Goal: Find specific page/section

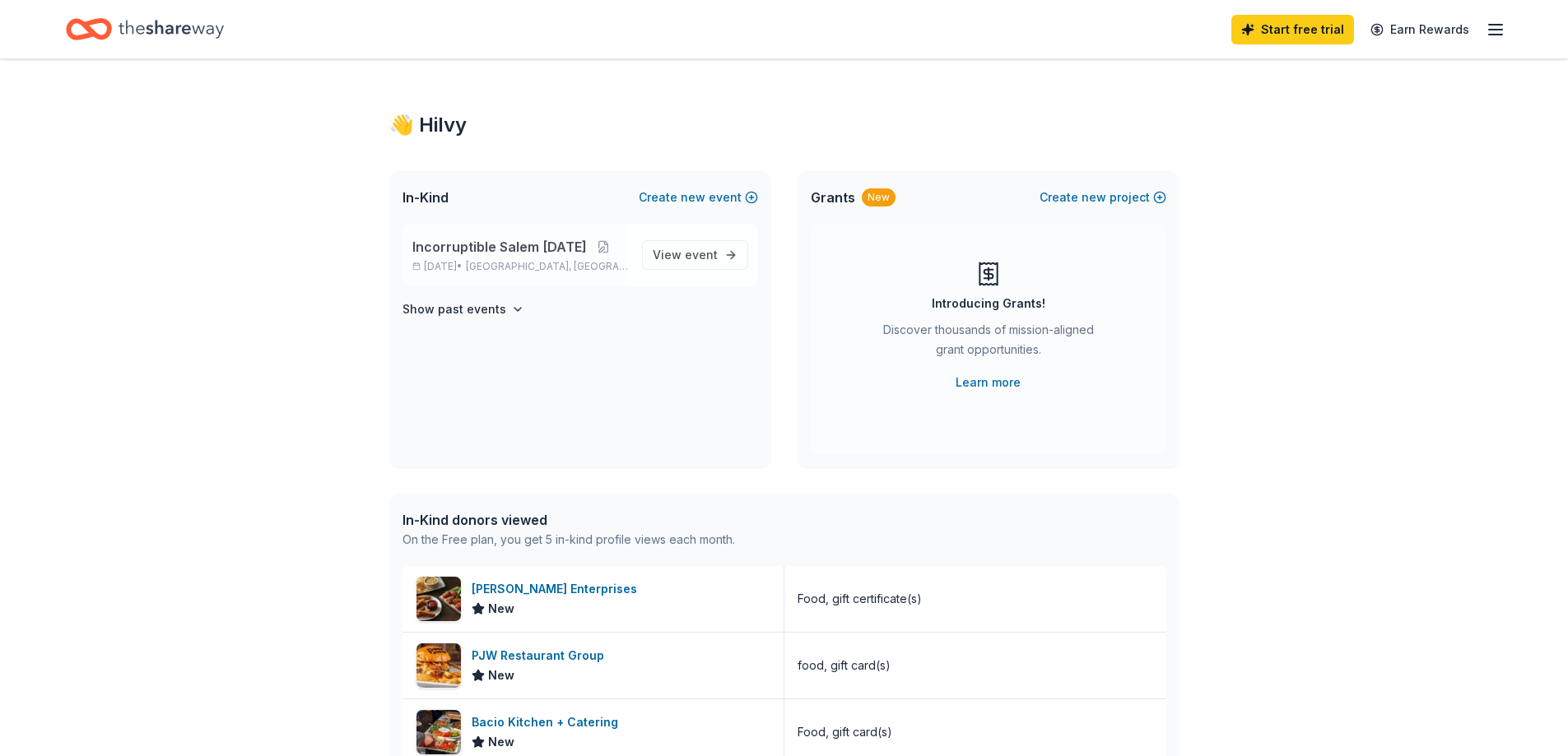
click at [524, 249] on span "Incorruptible Salem [DATE]" at bounding box center [499, 247] width 174 height 20
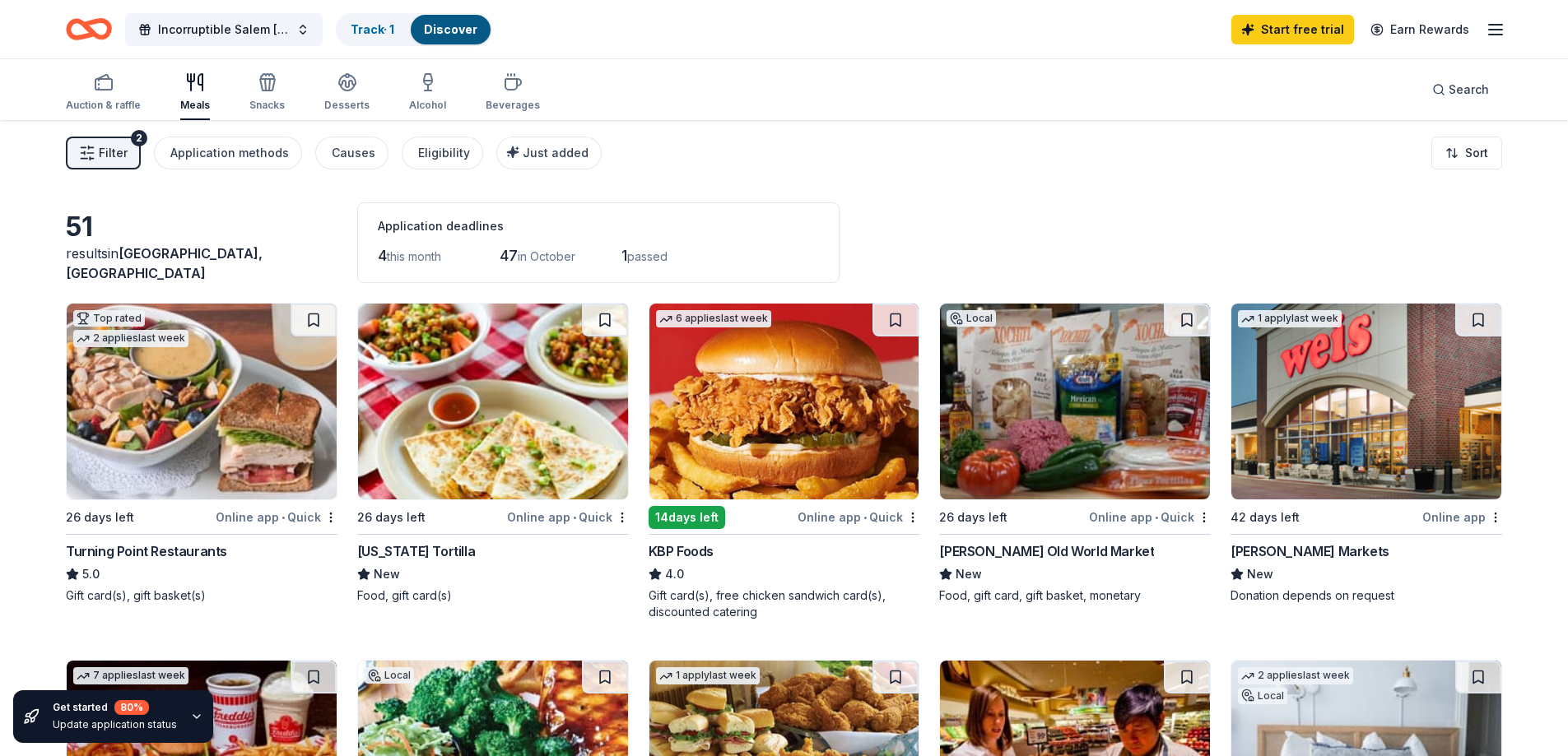
click at [89, 18] on icon "Home" at bounding box center [88, 30] width 46 height 39
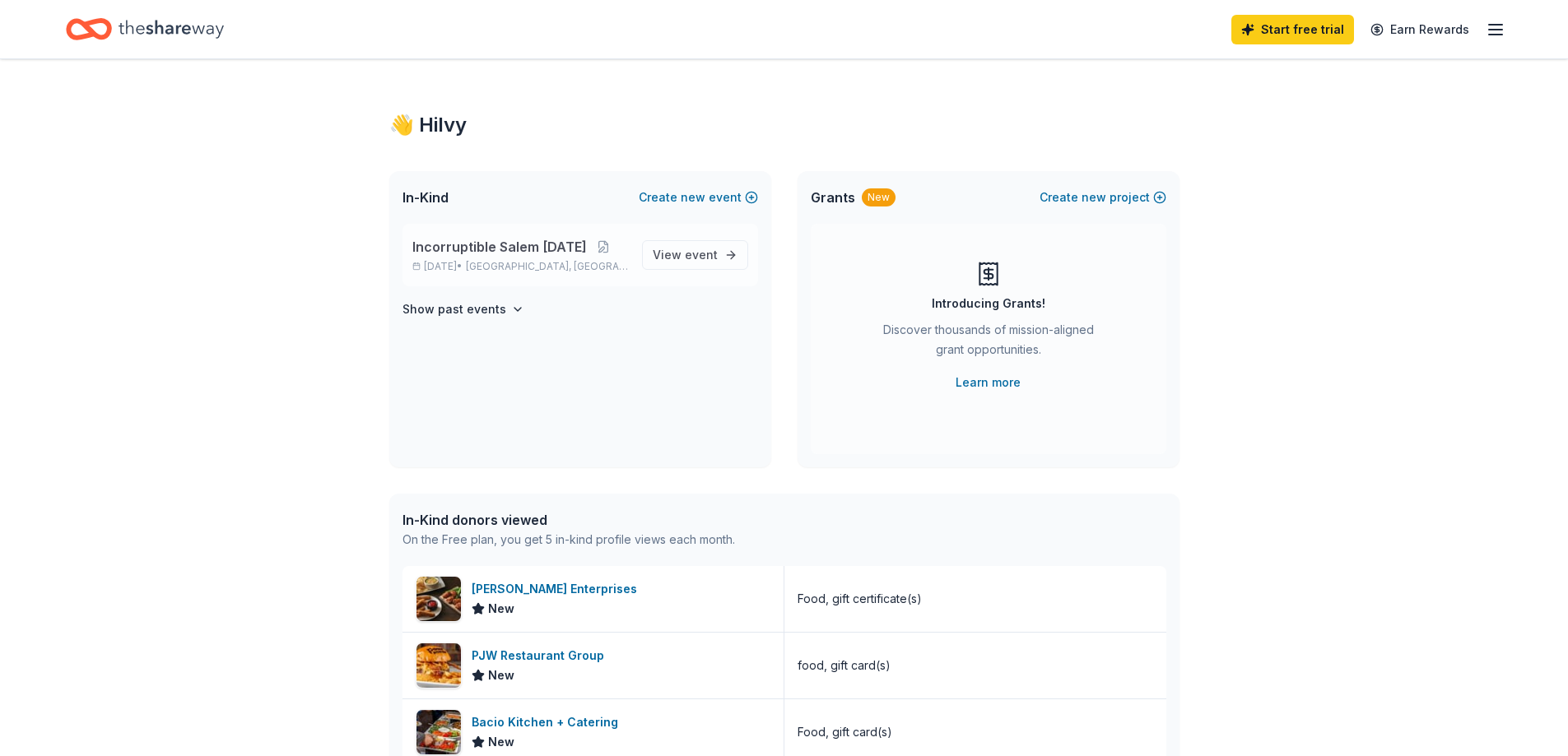
click at [481, 236] on div "Incorruptible Salem [DATE] [DATE] • [GEOGRAPHIC_DATA], [GEOGRAPHIC_DATA] View e…" at bounding box center [580, 254] width 356 height 62
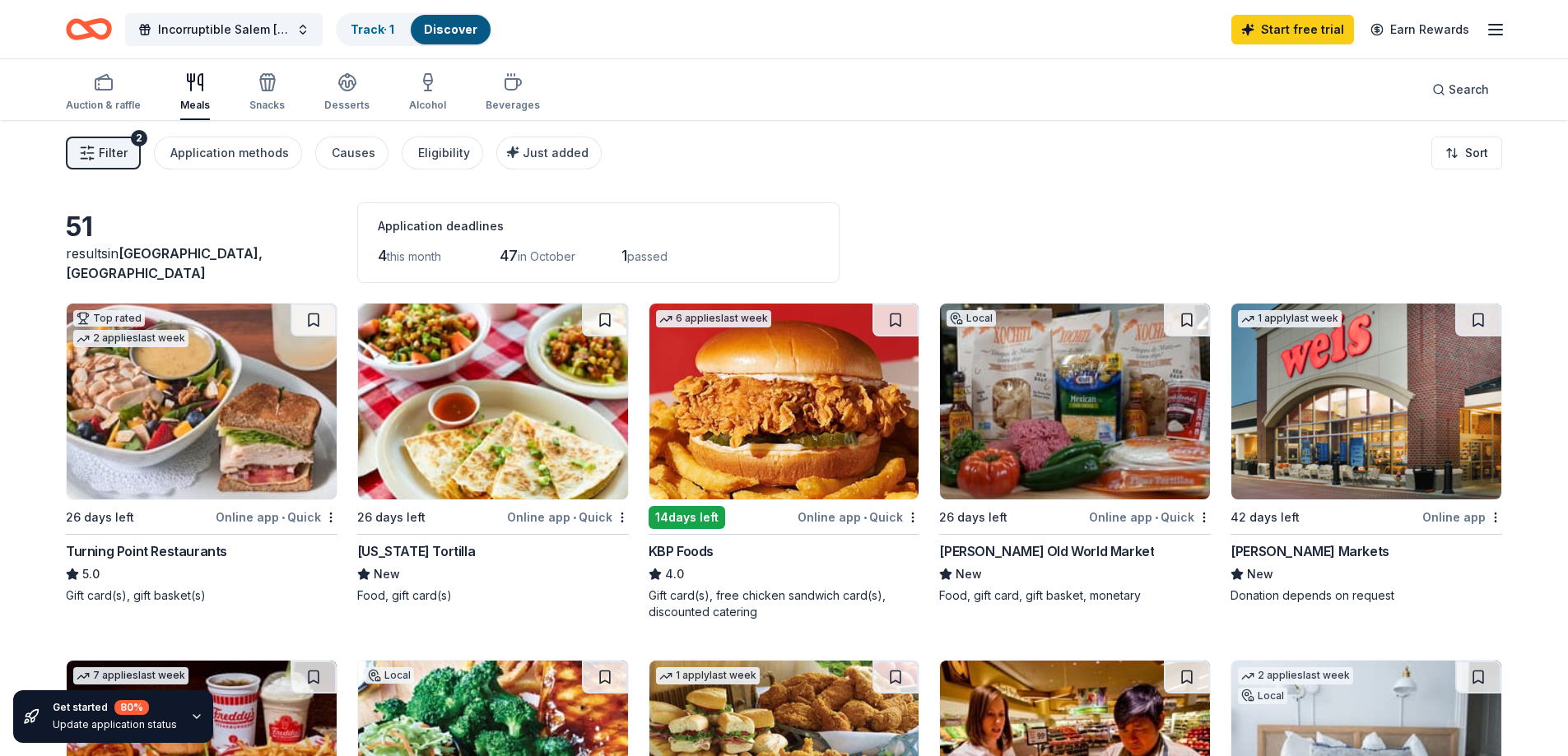
click at [90, 25] on icon "Home" at bounding box center [88, 30] width 46 height 39
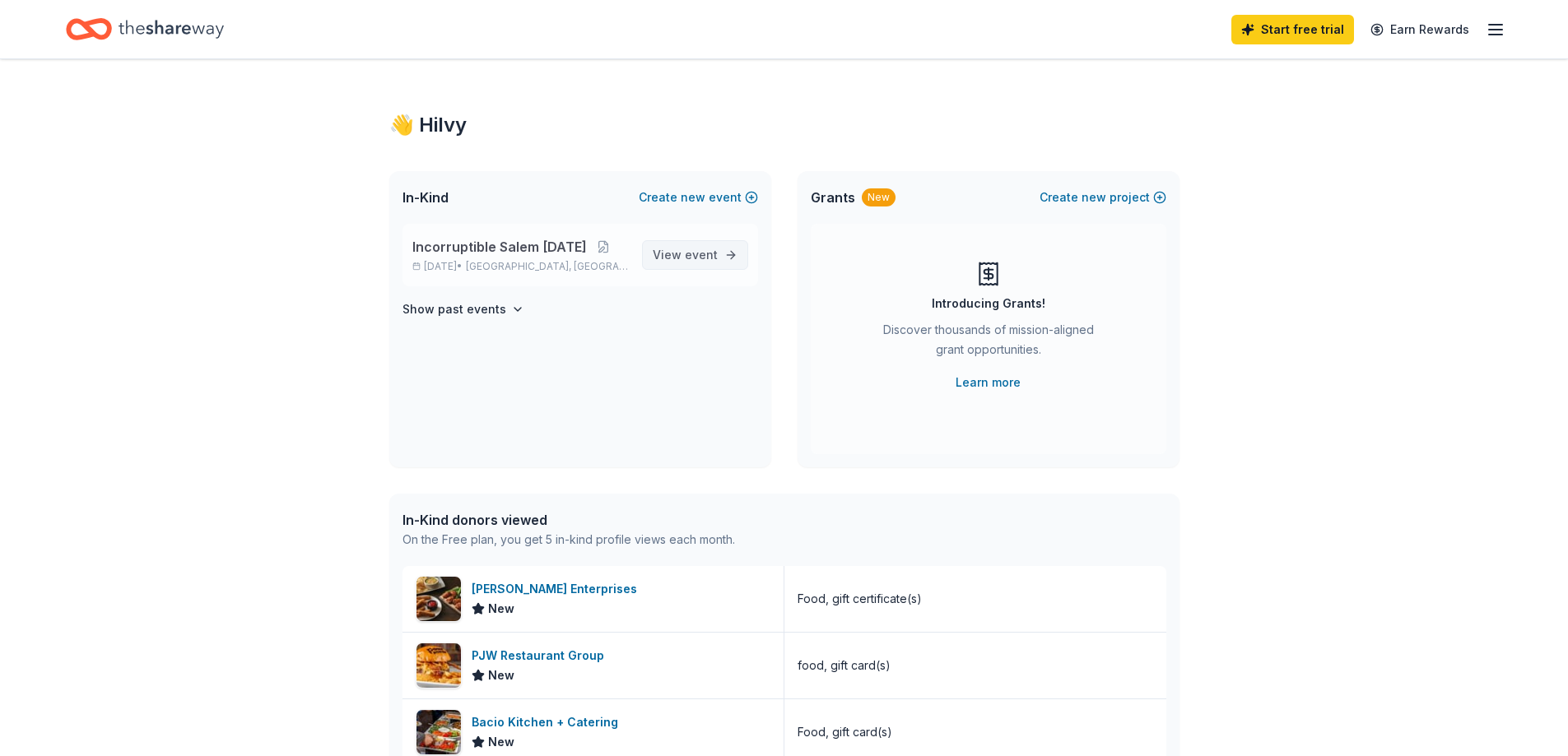
click at [713, 254] on span "event" at bounding box center [700, 254] width 33 height 14
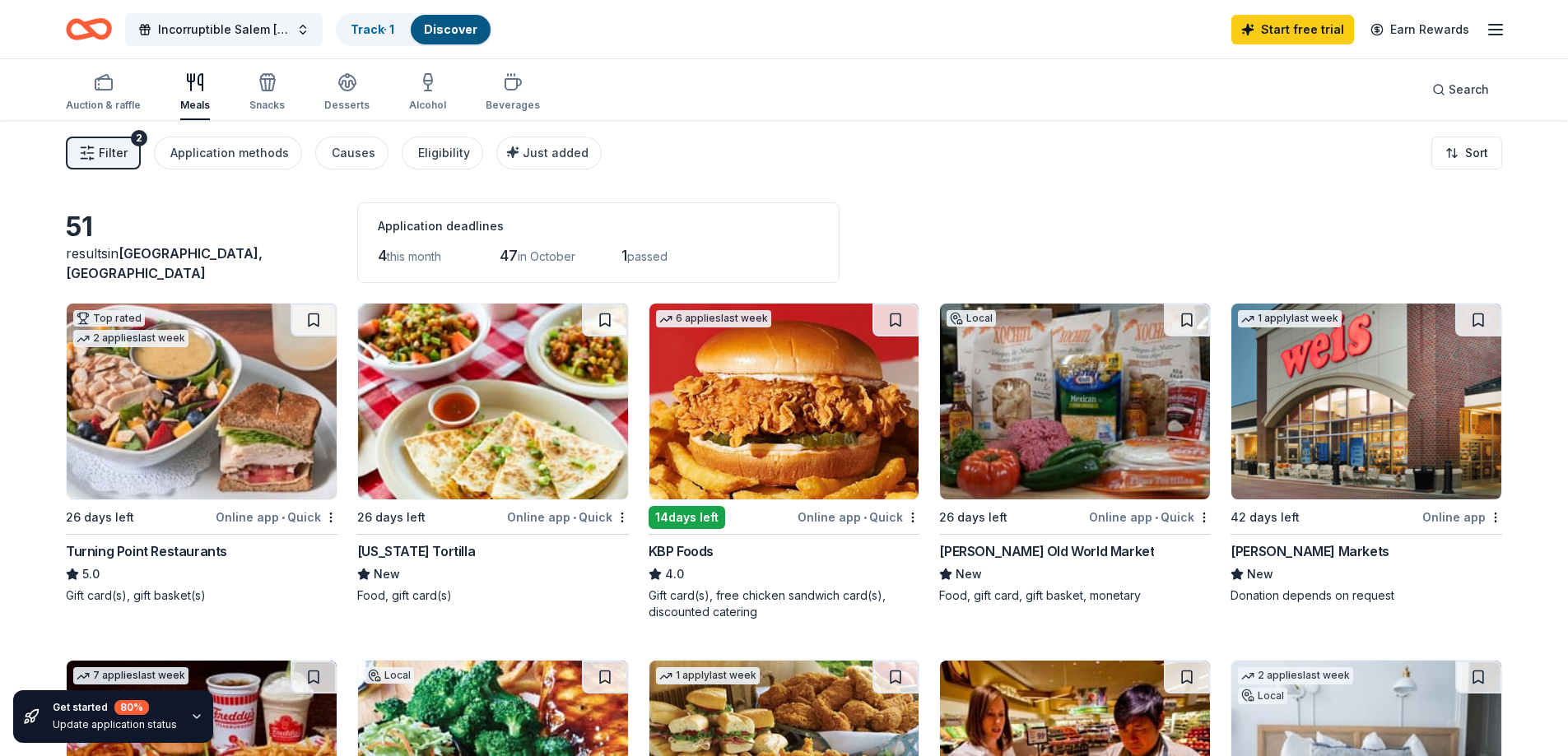
click at [90, 11] on icon "Home" at bounding box center [88, 30] width 46 height 39
